Goal: Task Accomplishment & Management: Complete application form

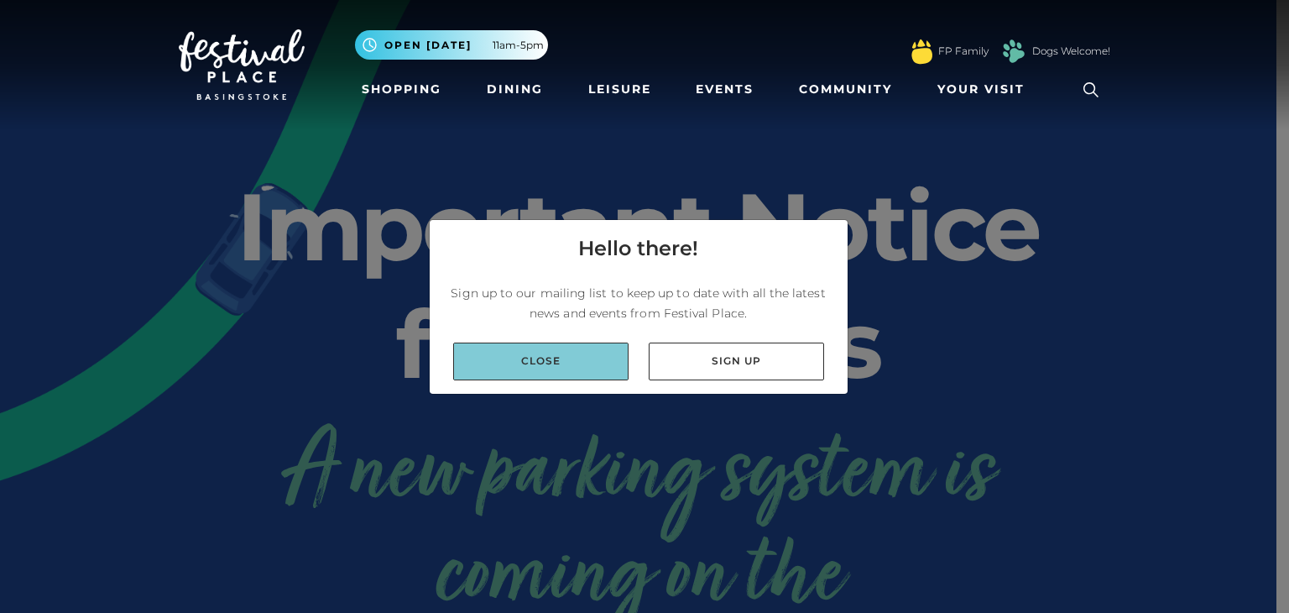
click at [607, 365] on link "Close" at bounding box center [540, 361] width 175 height 38
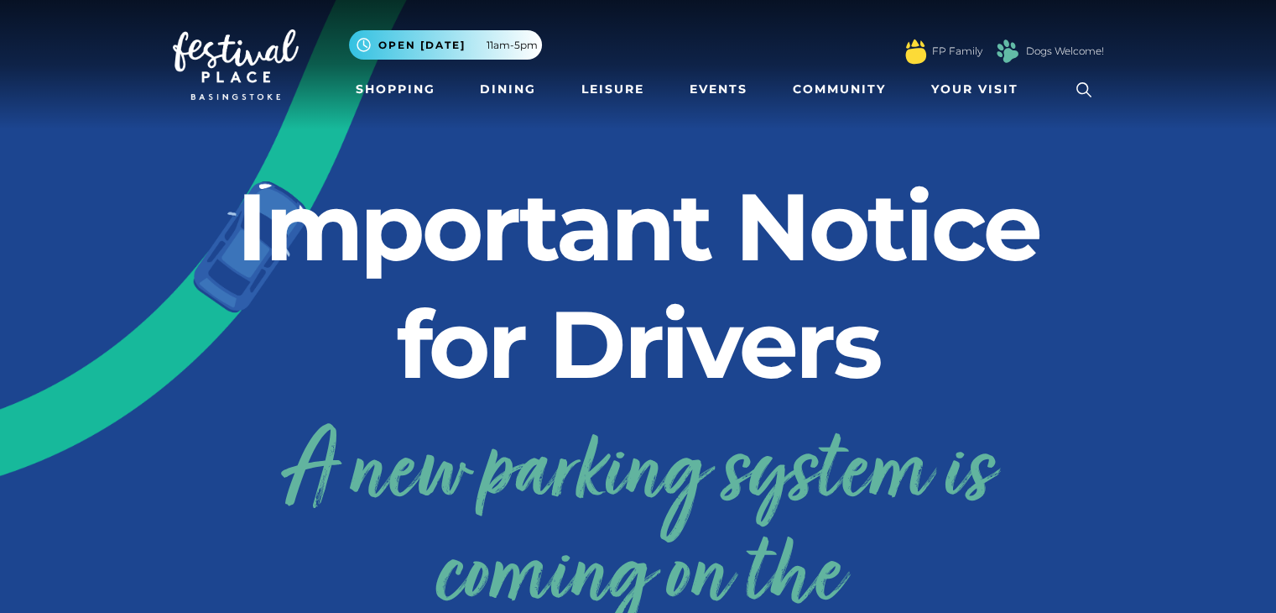
scroll to position [181, 0]
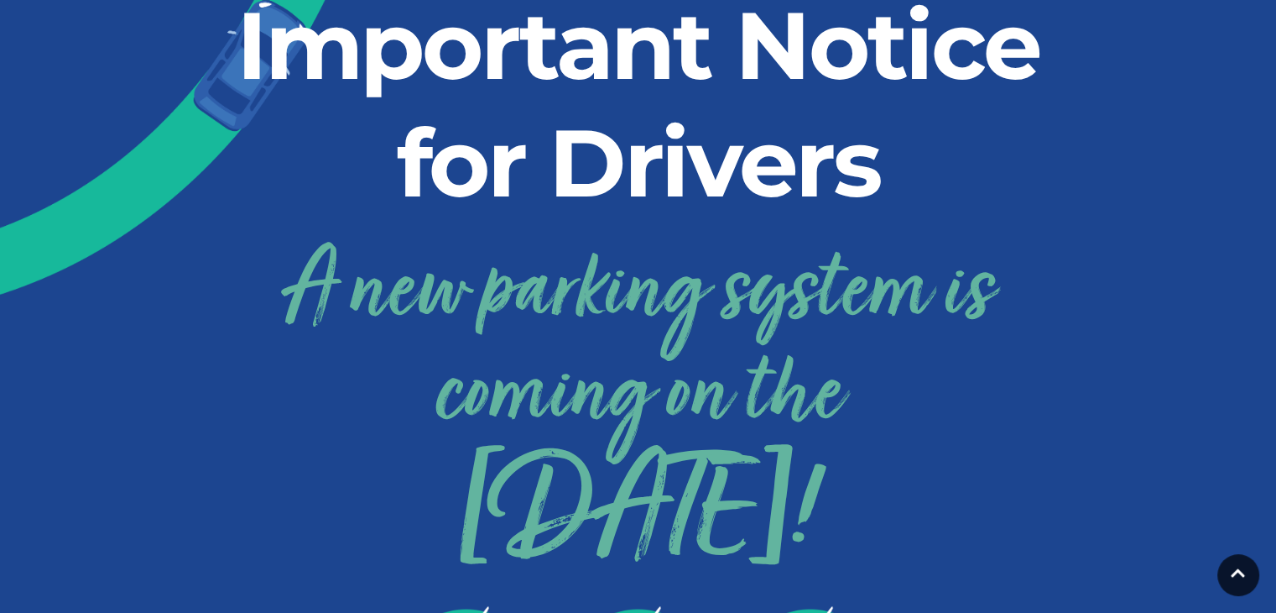
click at [529, 236] on link "A new parking system is coming on the 24th September!" at bounding box center [638, 395] width 931 height 336
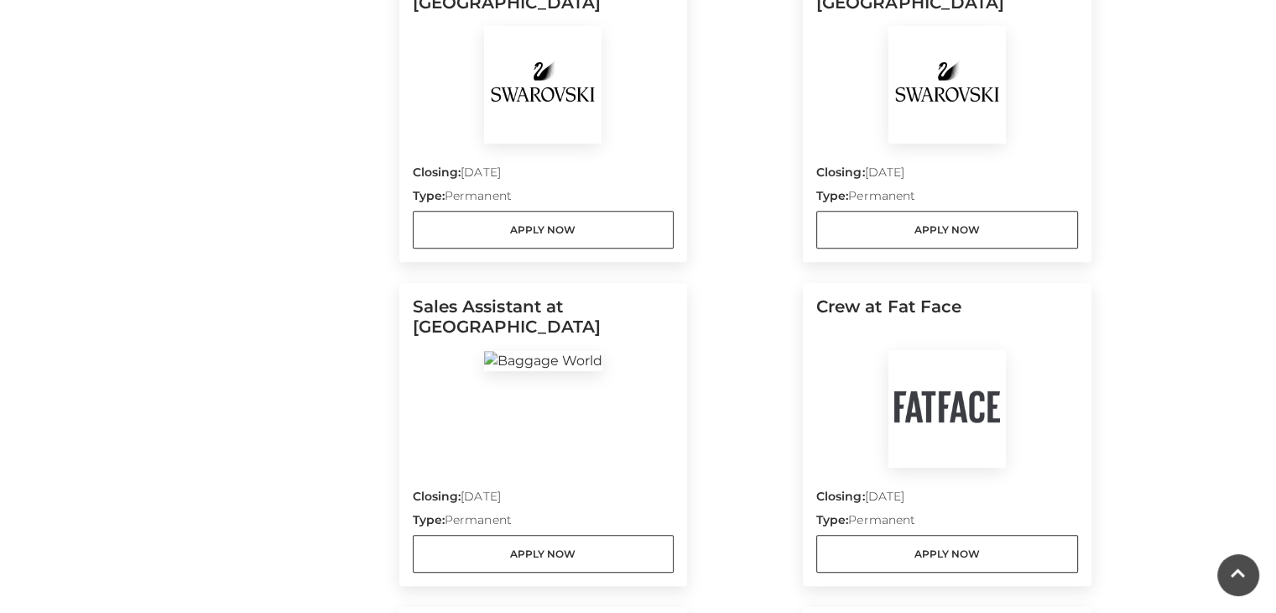
scroll to position [973, 0]
click at [597, 161] on div "Closing: [DATE] Type: Permanent Apply Now" at bounding box center [544, 195] width 262 height 105
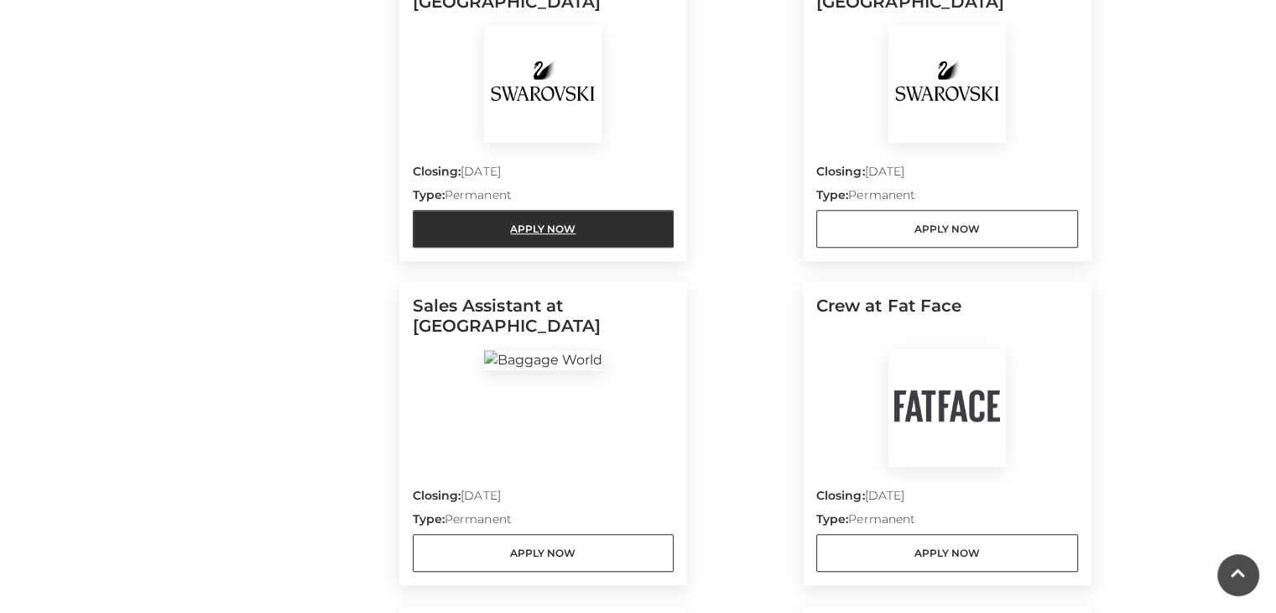
click at [490, 231] on link "Apply Now" at bounding box center [544, 229] width 262 height 38
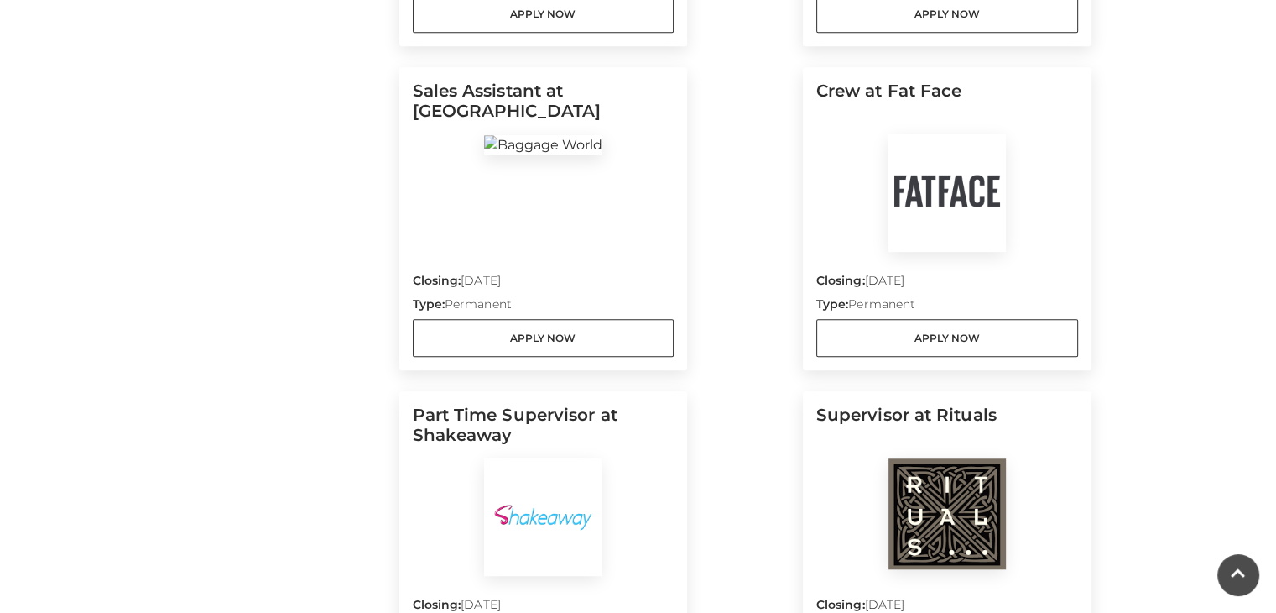
scroll to position [1190, 0]
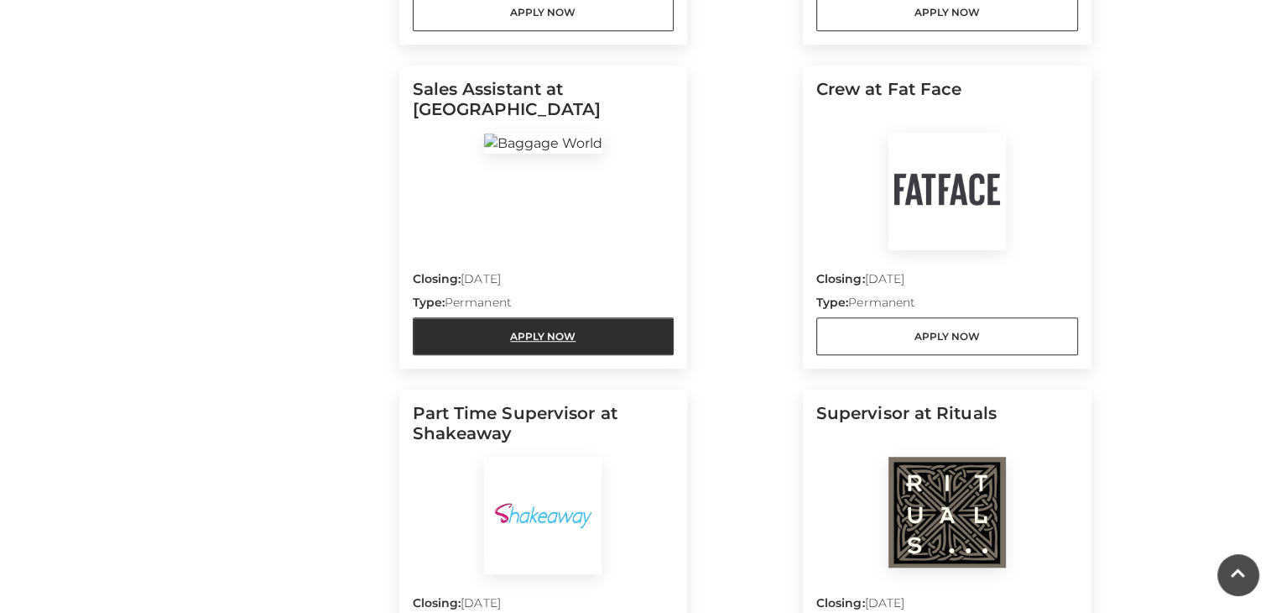
click at [631, 348] on link "Apply Now" at bounding box center [544, 336] width 262 height 38
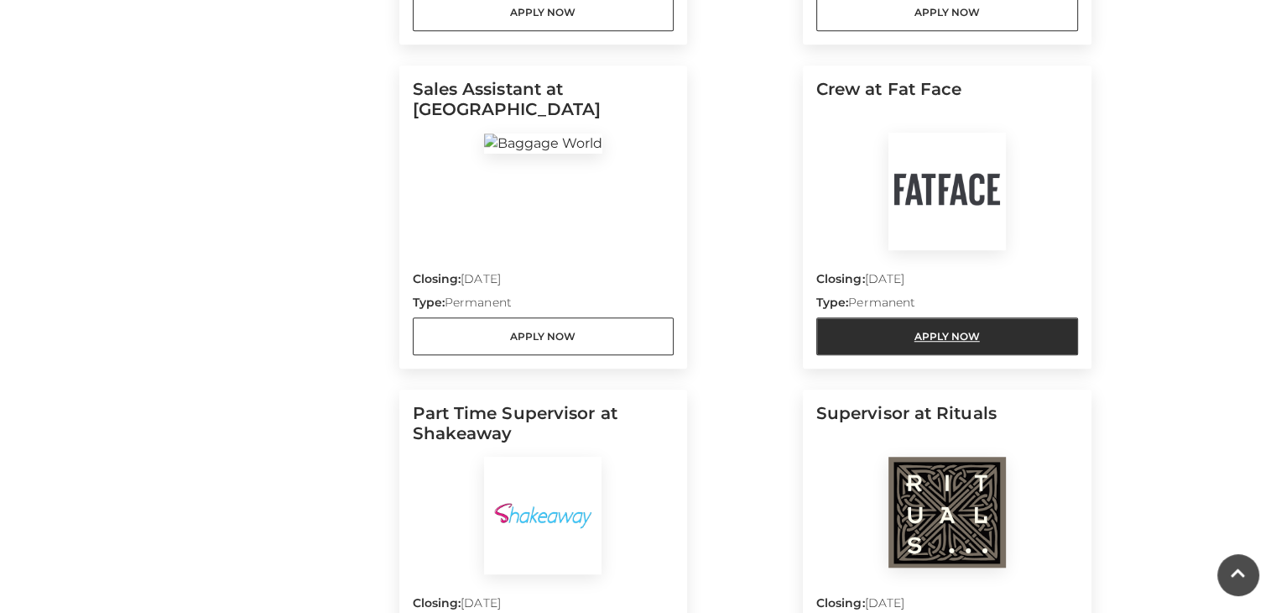
click at [931, 340] on link "Apply Now" at bounding box center [947, 336] width 262 height 38
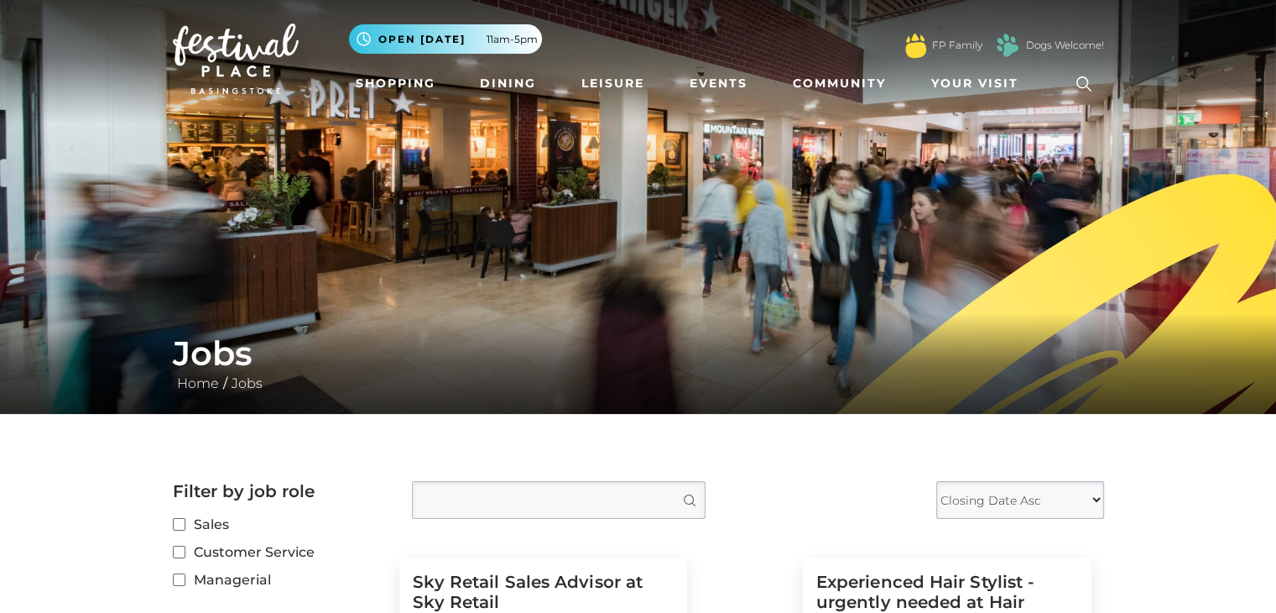
scroll to position [0, 0]
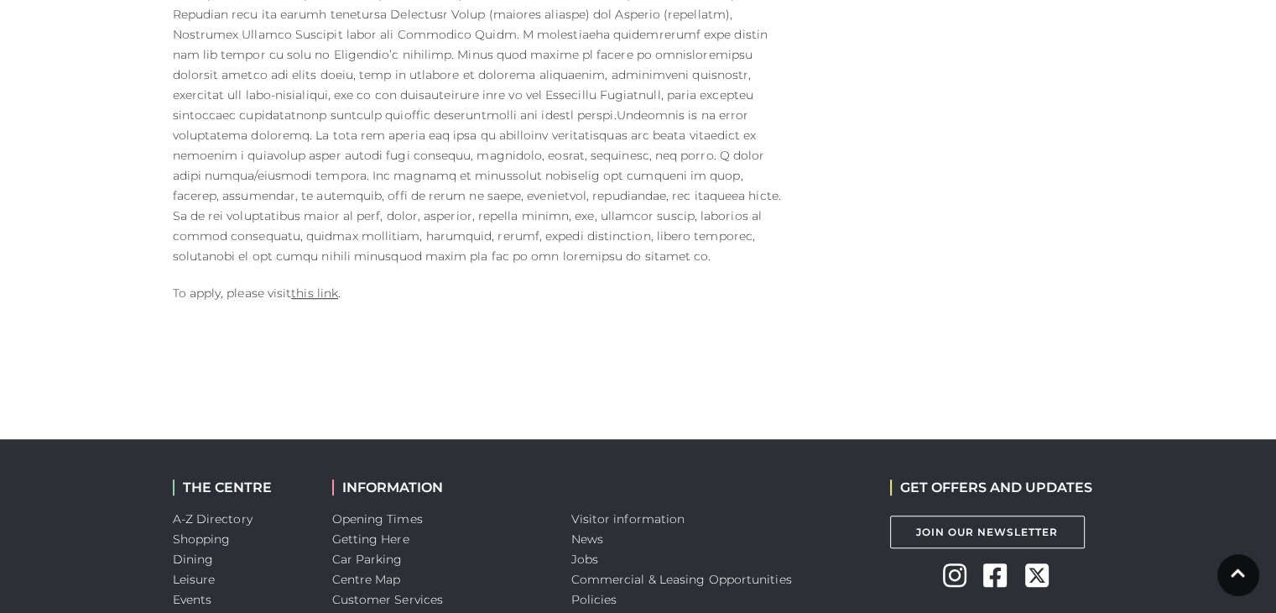
scroll to position [1038, 0]
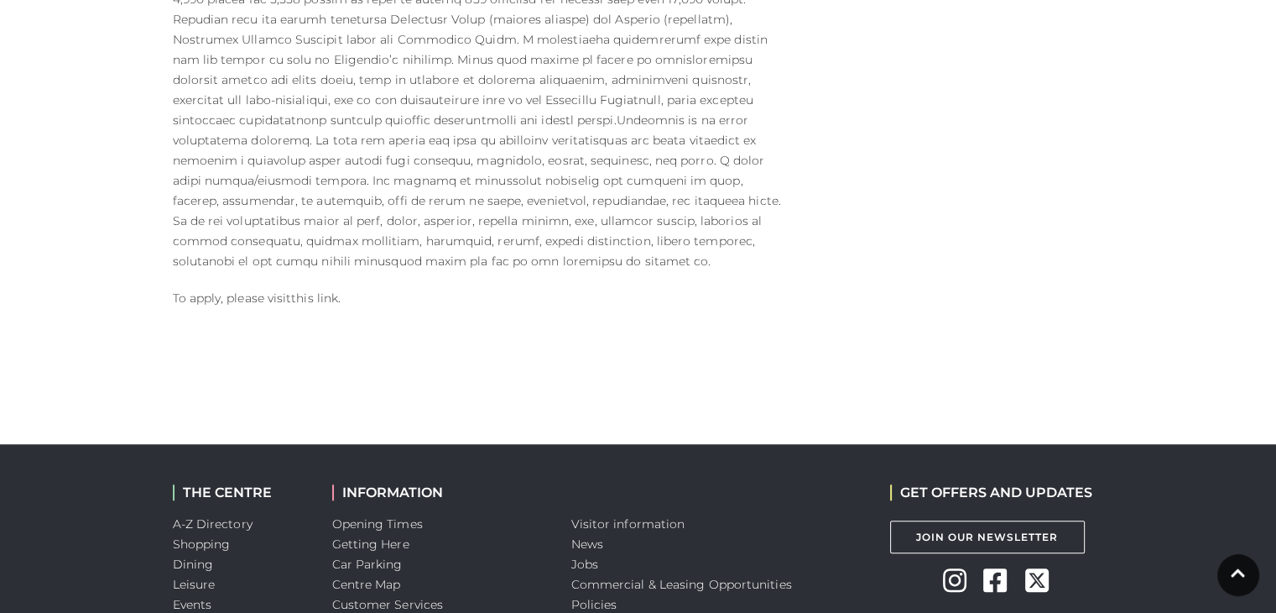
click at [310, 290] on link "this link" at bounding box center [314, 297] width 47 height 15
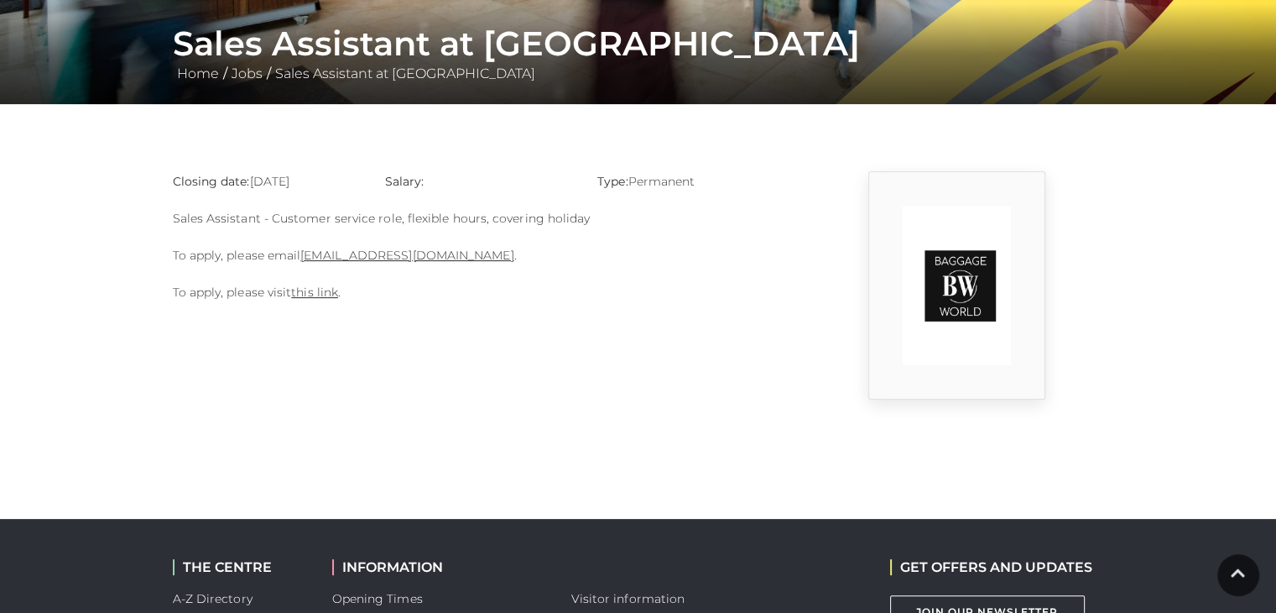
scroll to position [318, 0]
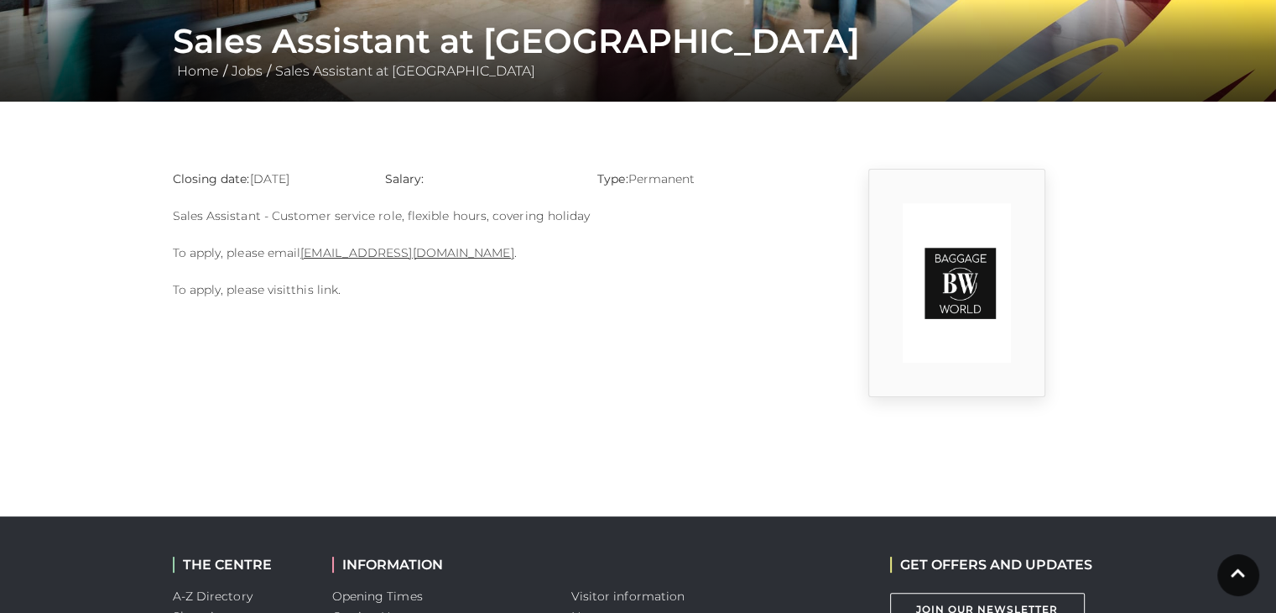
click at [305, 290] on link "this link" at bounding box center [314, 289] width 47 height 15
click at [322, 288] on link "this link" at bounding box center [314, 289] width 47 height 15
click at [326, 249] on link "[EMAIL_ADDRESS][DOMAIN_NAME]" at bounding box center [406, 252] width 213 height 15
click at [310, 250] on link "[EMAIL_ADDRESS][DOMAIN_NAME]" at bounding box center [406, 252] width 213 height 15
click at [326, 250] on link "[EMAIL_ADDRESS][DOMAIN_NAME]" at bounding box center [406, 252] width 213 height 15
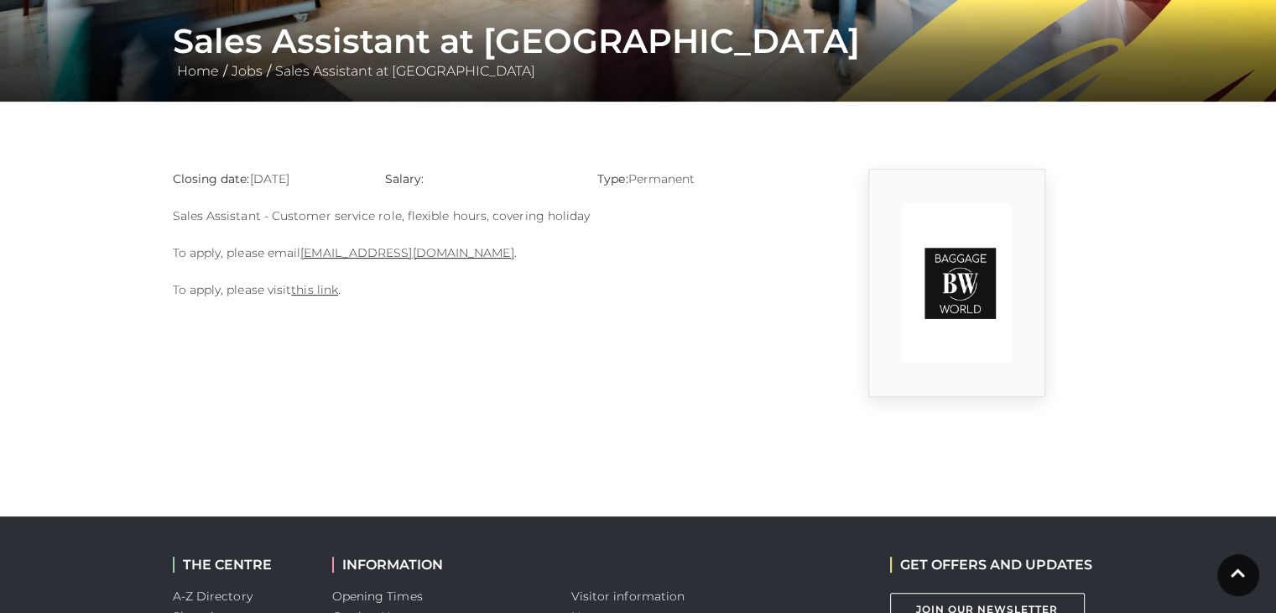
drag, startPoint x: 326, startPoint y: 250, endPoint x: 596, endPoint y: 298, distance: 274.4
click at [596, 298] on p "To apply, please visit this link ." at bounding box center [479, 289] width 613 height 20
drag, startPoint x: 470, startPoint y: 249, endPoint x: 443, endPoint y: 358, distance: 112.3
click at [443, 358] on body "Skip to Navigation Skip to Content Toggle navigation .st5{fill:none;stroke:#FFF…" at bounding box center [638, 288] width 1276 height 1213
click at [418, 251] on link "Charbel@baggagefactory.co.uk" at bounding box center [406, 252] width 213 height 15
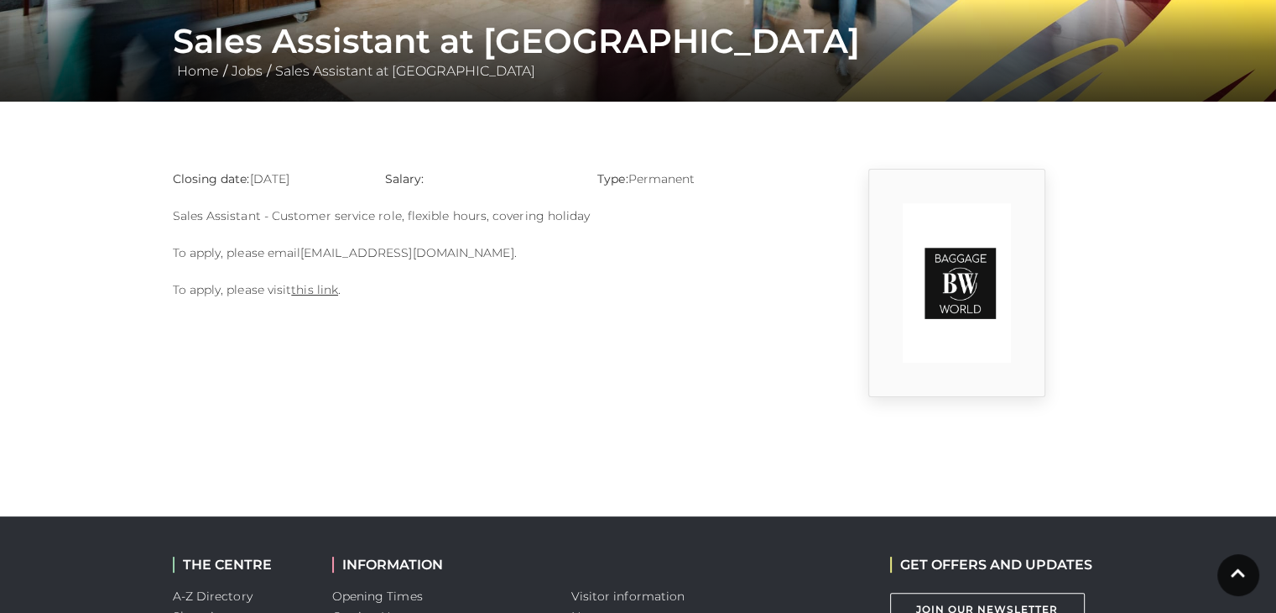
click at [418, 251] on link "Charbel@baggagefactory.co.uk" at bounding box center [406, 252] width 213 height 15
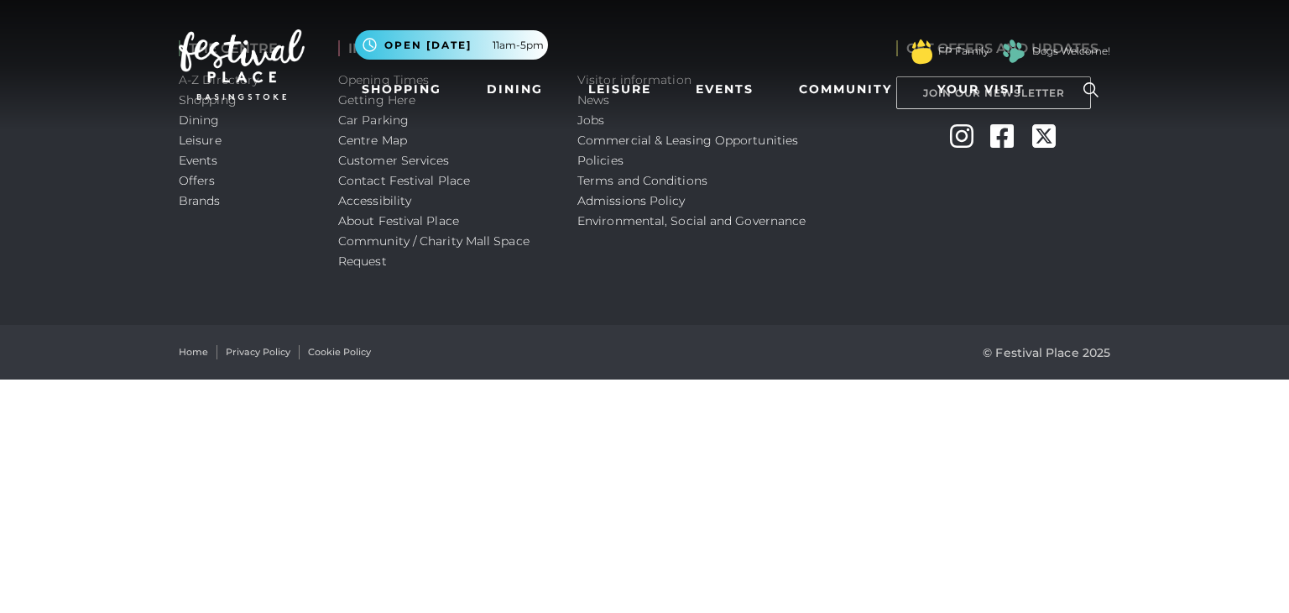
click at [723, 379] on html "Skip to Navigation Skip to Content Toggle navigation .st5{fill:none;stroke:#FFF…" at bounding box center [644, 189] width 1289 height 379
click at [748, 280] on div "Visitor information News Jobs Commercial & Leasing Opportunities Policies Terms…" at bounding box center [724, 162] width 319 height 325
drag, startPoint x: 748, startPoint y: 280, endPoint x: 678, endPoint y: 314, distance: 77.3
click at [678, 314] on div "Visitor information News Jobs Commercial & Leasing Opportunities Policies Terms…" at bounding box center [724, 162] width 319 height 325
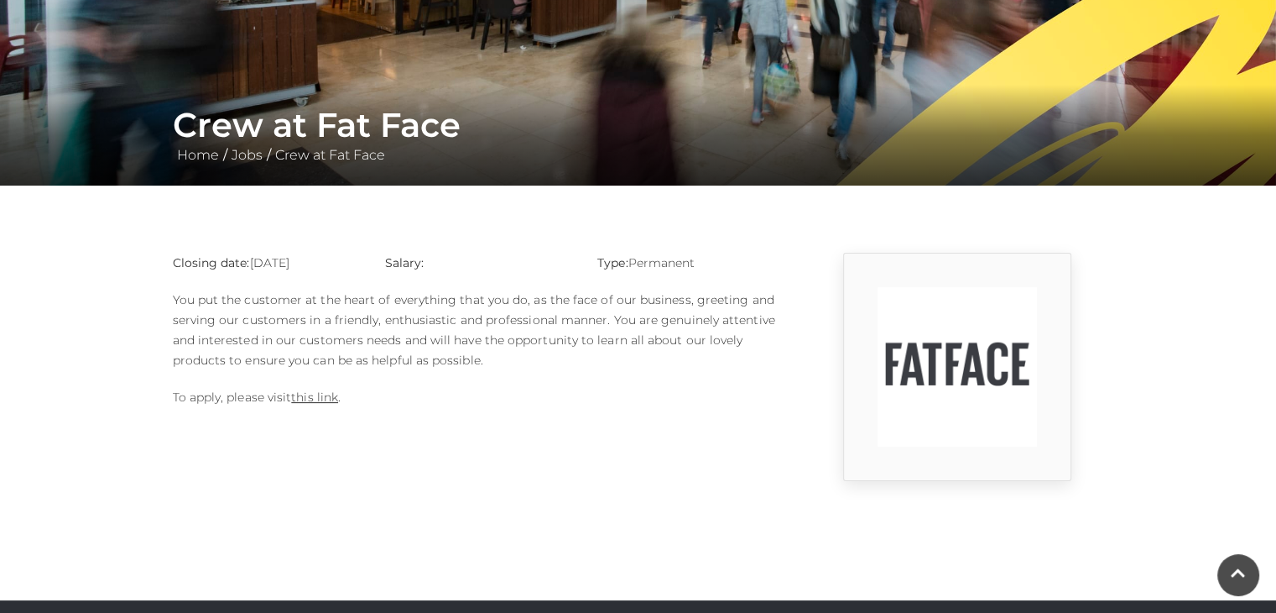
scroll to position [233, 0]
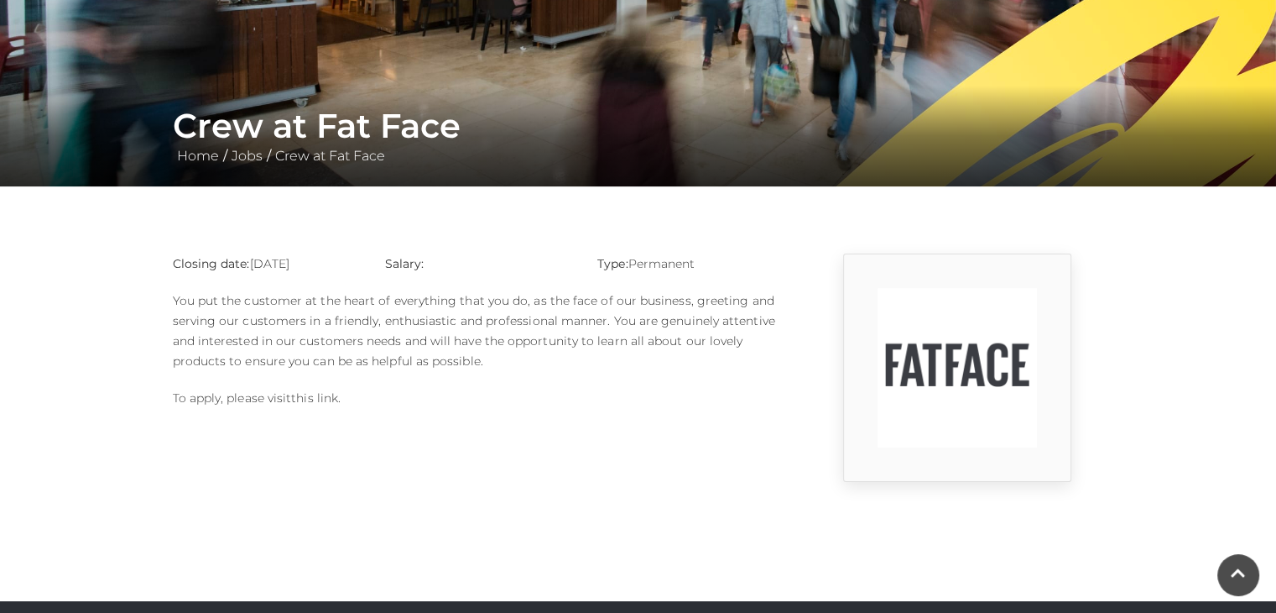
click at [315, 397] on link "this link" at bounding box center [314, 397] width 47 height 15
